Goal: Information Seeking & Learning: Find specific fact

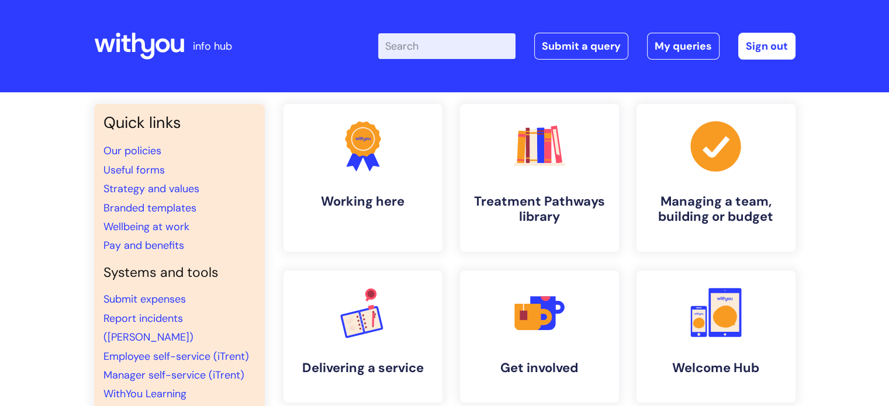
click at [421, 52] on input "Enter your search term here..." at bounding box center [446, 46] width 137 height 26
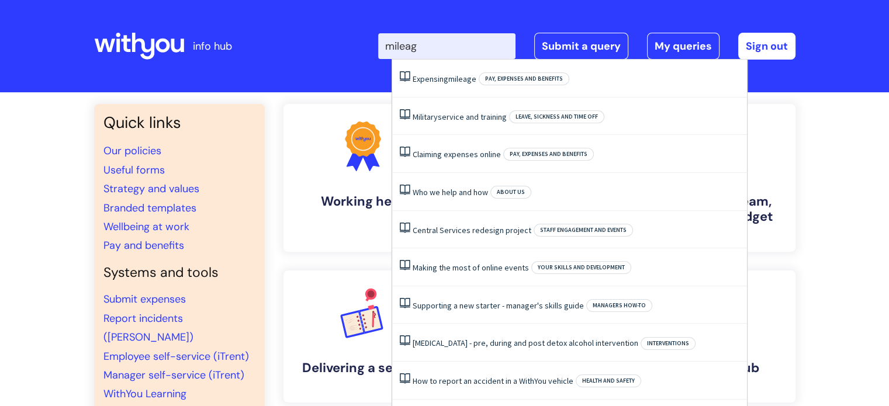
type input "mileage"
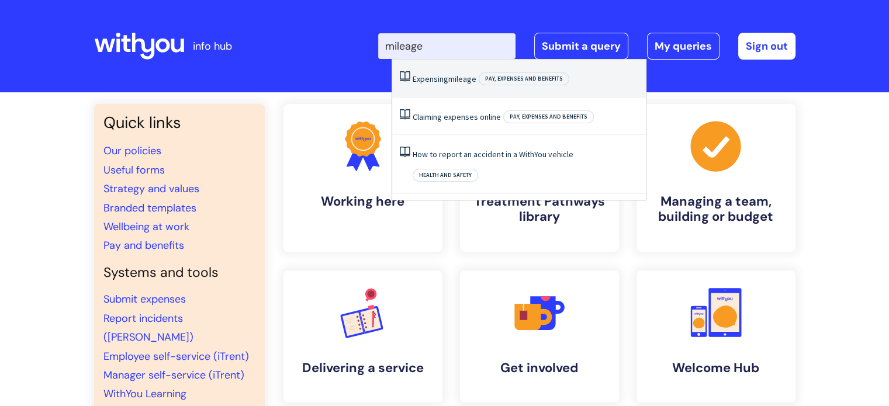
click at [447, 77] on link "Expensing mileage" at bounding box center [445, 79] width 64 height 11
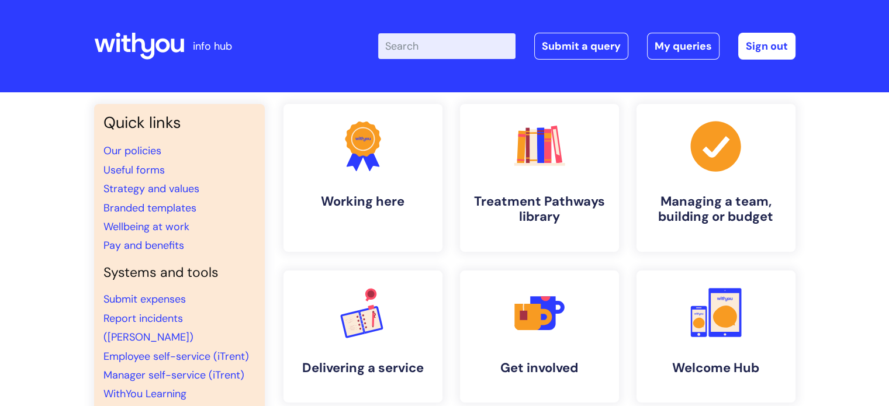
click at [438, 49] on input "Enter your search term here..." at bounding box center [446, 46] width 137 height 26
click at [568, 41] on link "Submit a query" at bounding box center [581, 46] width 94 height 27
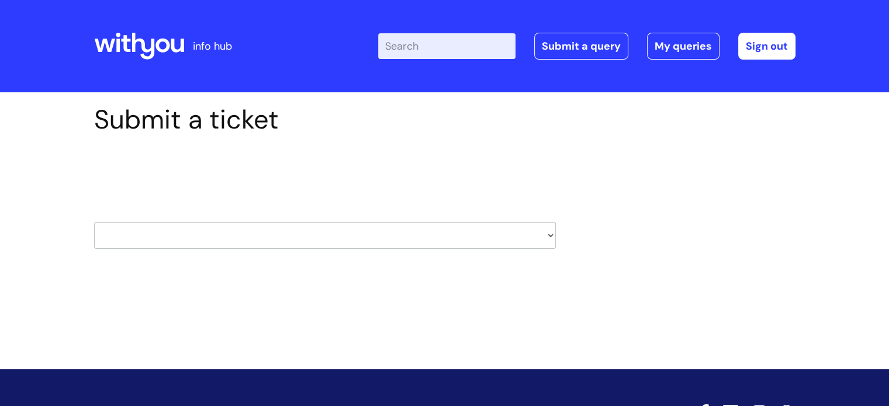
click at [434, 56] on input "Enter your search term here..." at bounding box center [446, 46] width 137 height 26
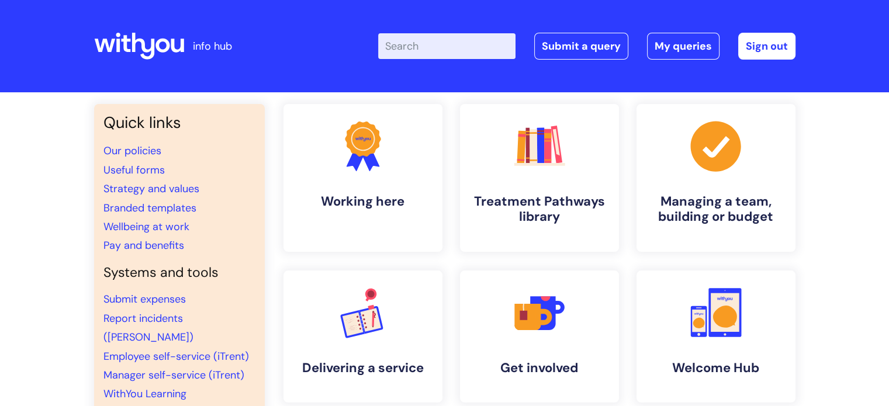
click at [416, 49] on input "Enter your search term here..." at bounding box center [446, 46] width 137 height 26
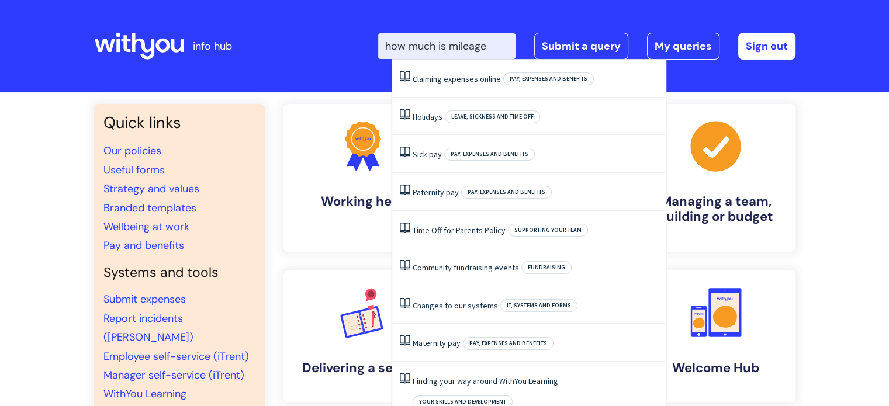
type input "how much is mileage"
click button "Search" at bounding box center [0, 0] width 0 height 0
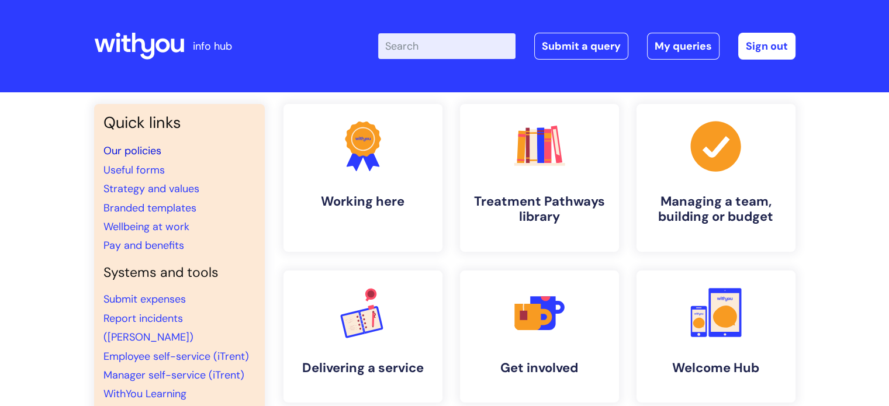
click at [137, 147] on link "Our policies" at bounding box center [132, 151] width 58 height 14
